Goal: Transaction & Acquisition: Subscribe to service/newsletter

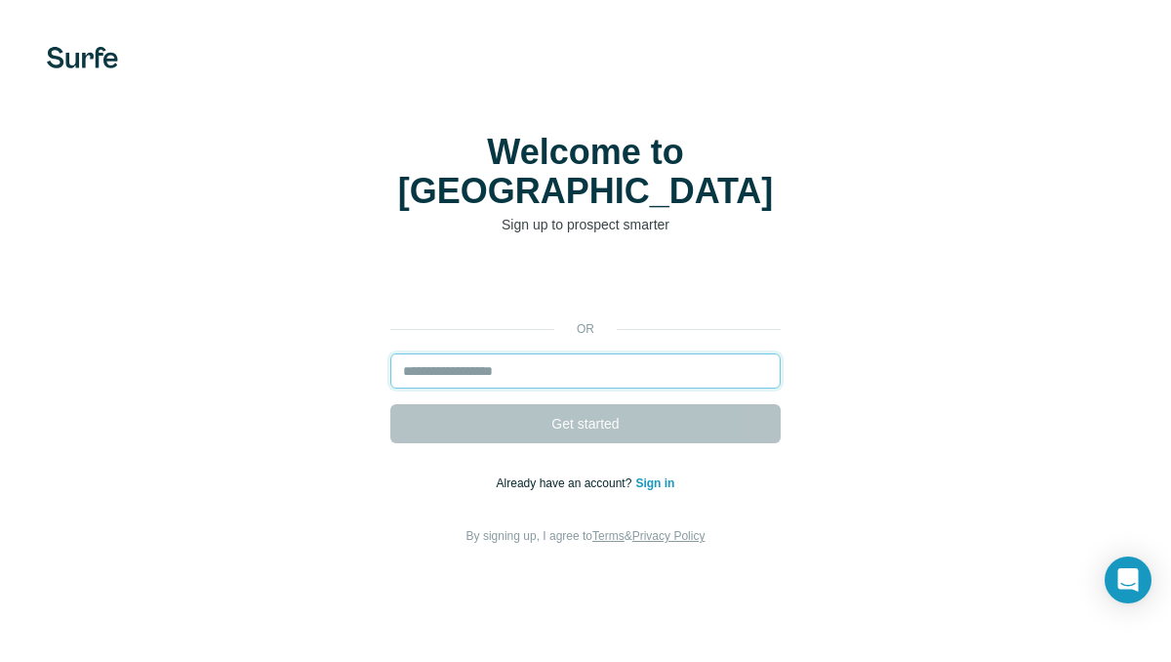
click at [602, 353] on input "email" at bounding box center [585, 370] width 390 height 35
click at [355, 331] on div "or Get started Already have an account? Sign in By signing up, I agree to Terms…" at bounding box center [585, 406] width 1093 height 281
click at [493, 353] on input "email" at bounding box center [585, 370] width 390 height 35
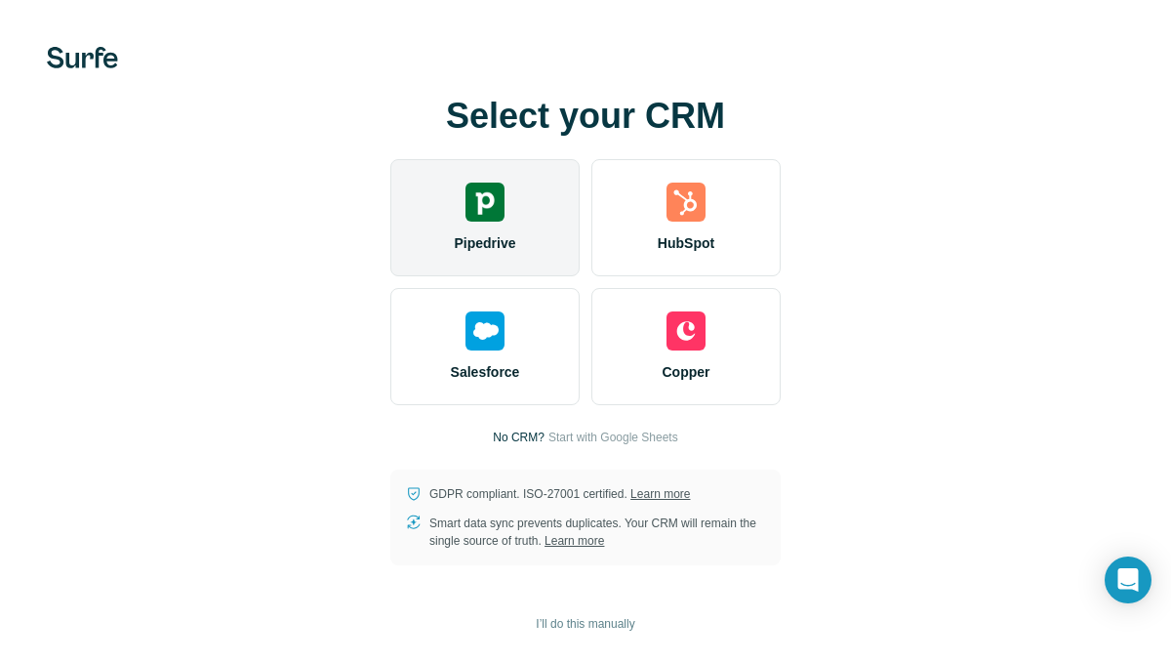
click at [483, 195] on img at bounding box center [485, 202] width 39 height 39
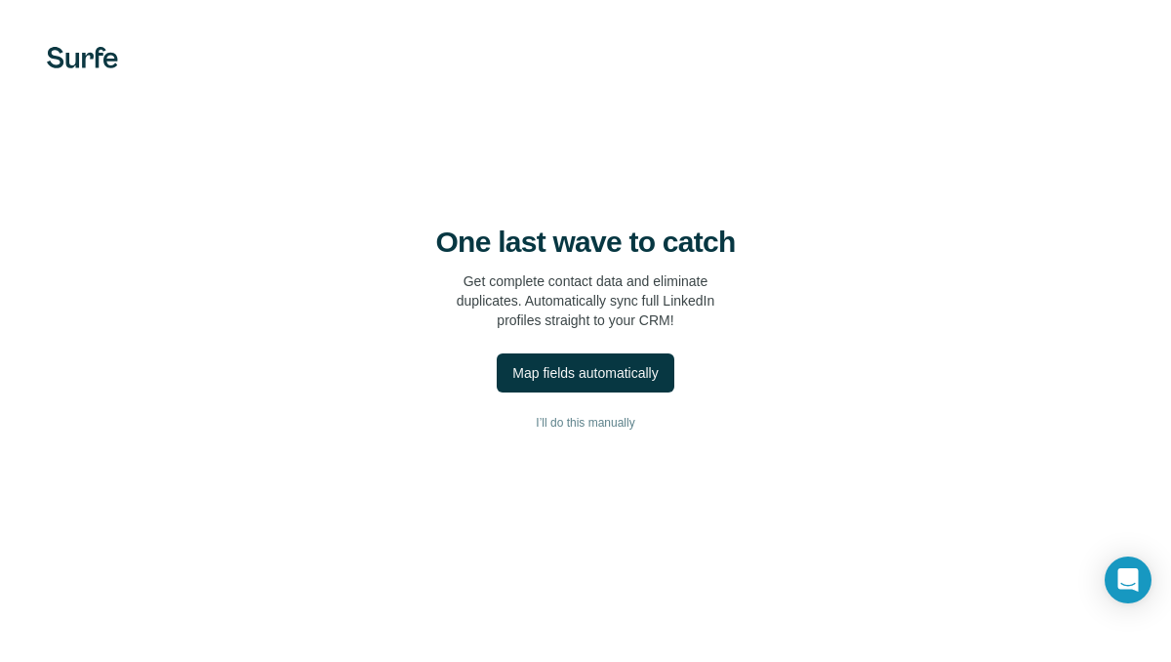
click at [494, 215] on div "One last wave to catch Get complete contact data and eliminate duplicates. Auto…" at bounding box center [585, 331] width 1171 height 662
